Goal: Task Accomplishment & Management: Manage account settings

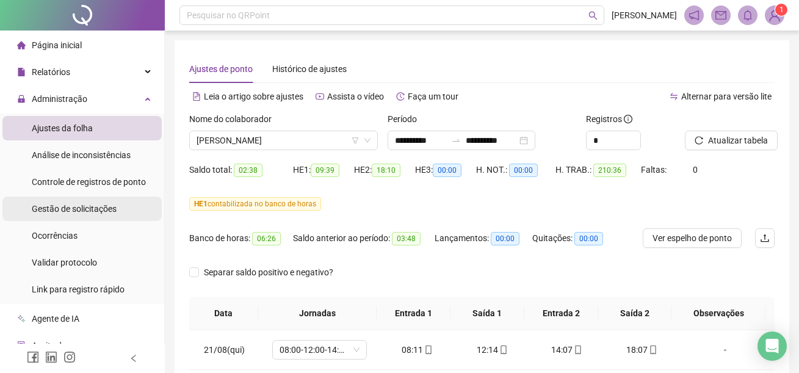
scroll to position [807, 0]
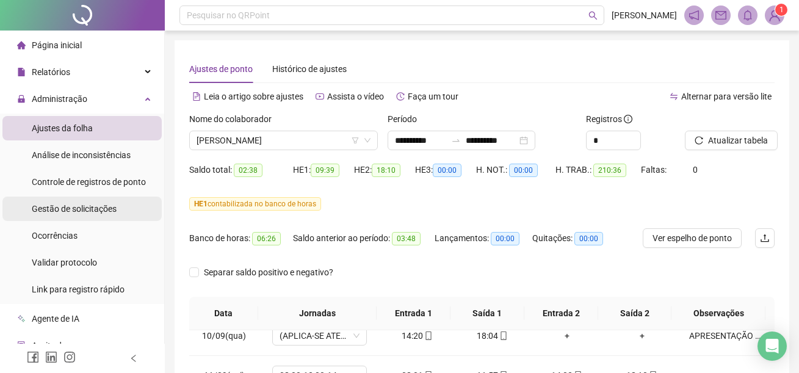
click at [73, 215] on div "Gestão de solicitações" at bounding box center [74, 208] width 85 height 24
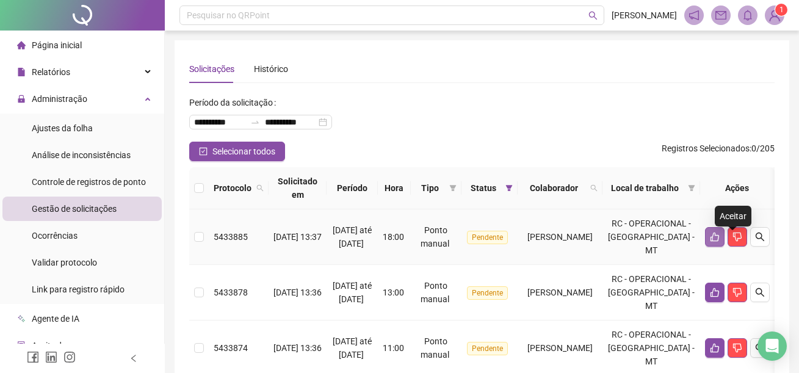
click at [719, 242] on icon "like" at bounding box center [714, 237] width 9 height 9
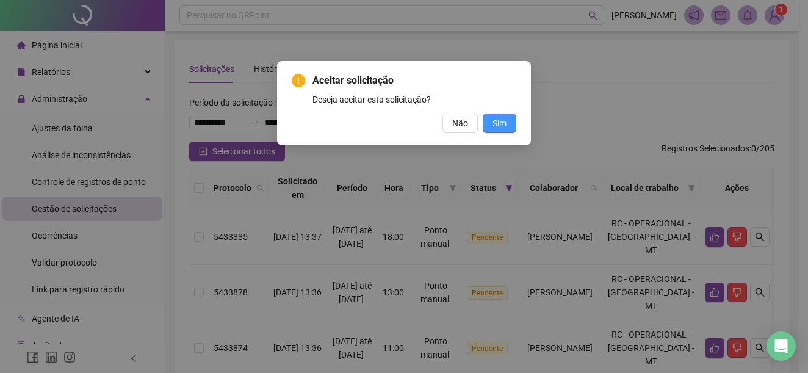
click at [496, 117] on span "Sim" at bounding box center [499, 123] width 14 height 13
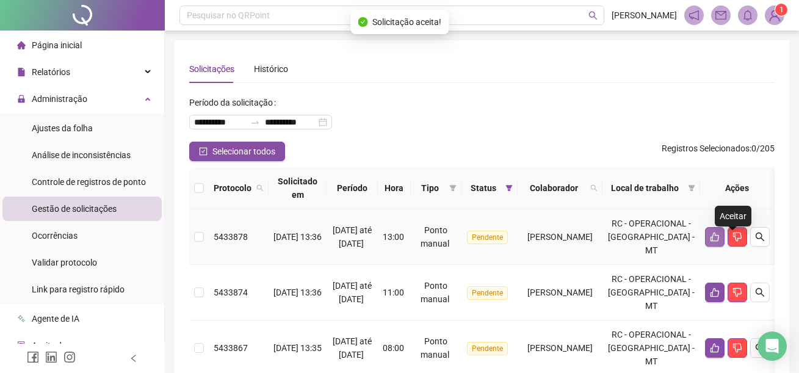
click at [724, 246] on button "button" at bounding box center [715, 237] width 20 height 20
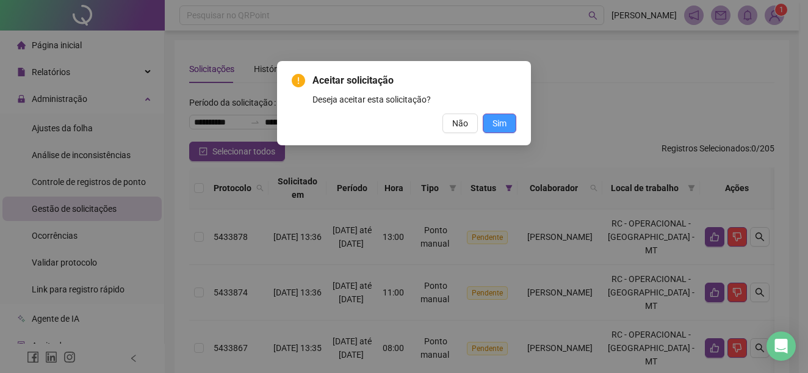
click at [491, 124] on button "Sim" at bounding box center [500, 124] width 34 height 20
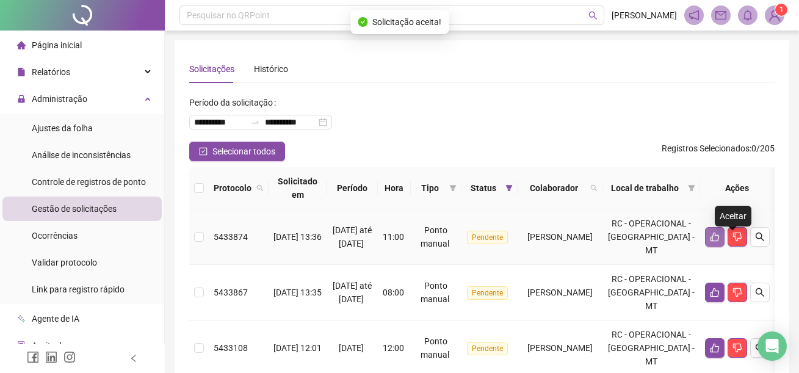
click at [719, 242] on icon "like" at bounding box center [715, 237] width 10 height 10
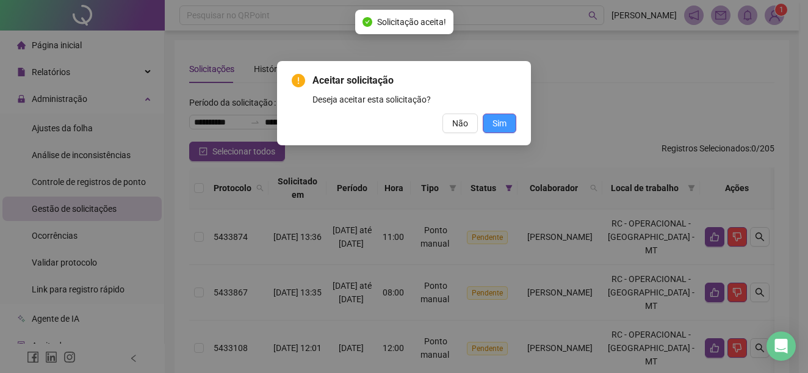
click at [505, 123] on span "Sim" at bounding box center [499, 123] width 14 height 13
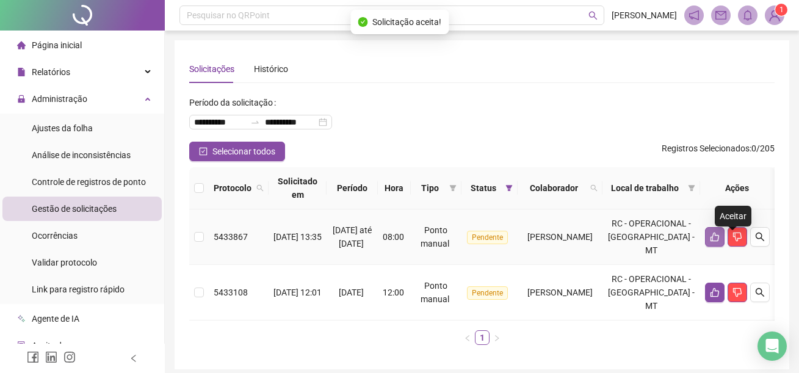
click at [719, 242] on icon "like" at bounding box center [714, 237] width 9 height 9
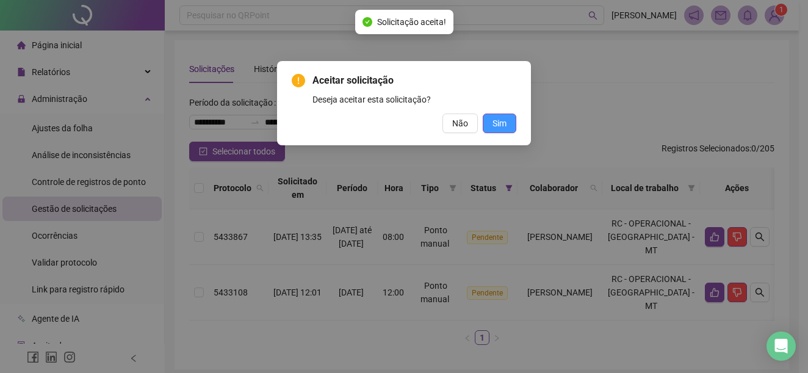
click at [508, 125] on button "Sim" at bounding box center [500, 124] width 34 height 20
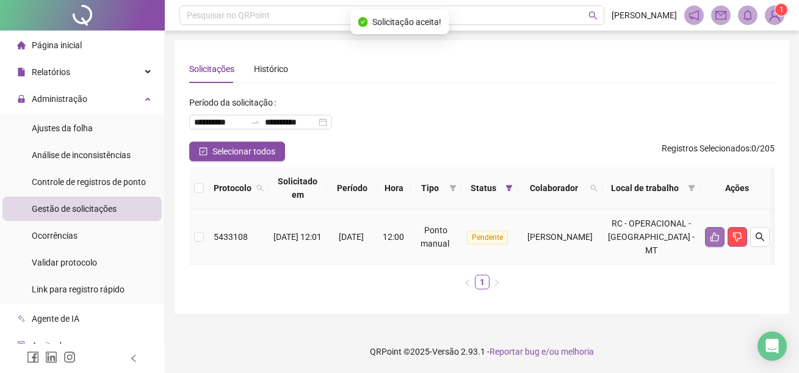
click at [719, 242] on icon "like" at bounding box center [714, 237] width 9 height 9
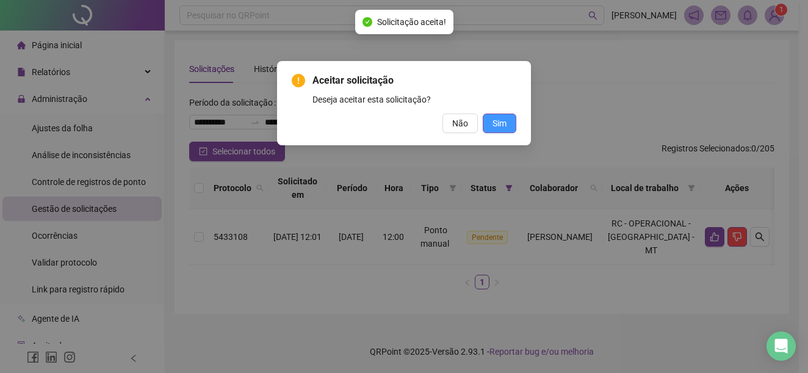
click at [492, 126] on span "Sim" at bounding box center [499, 123] width 14 height 13
